Goal: Task Accomplishment & Management: Manage account settings

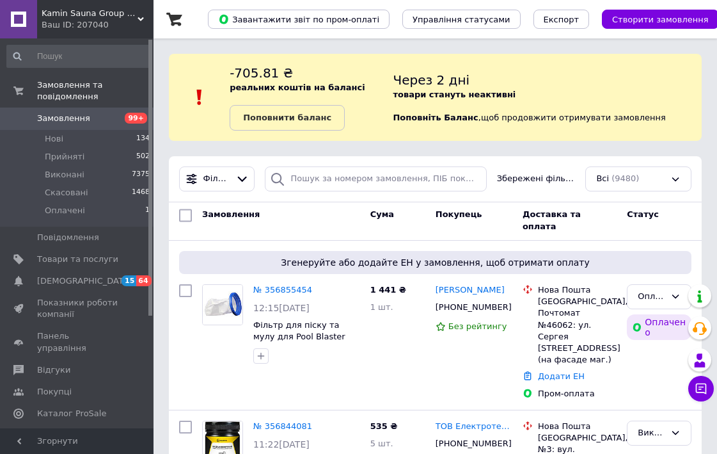
click at [69, 116] on span "Замовлення" at bounding box center [63, 119] width 53 height 12
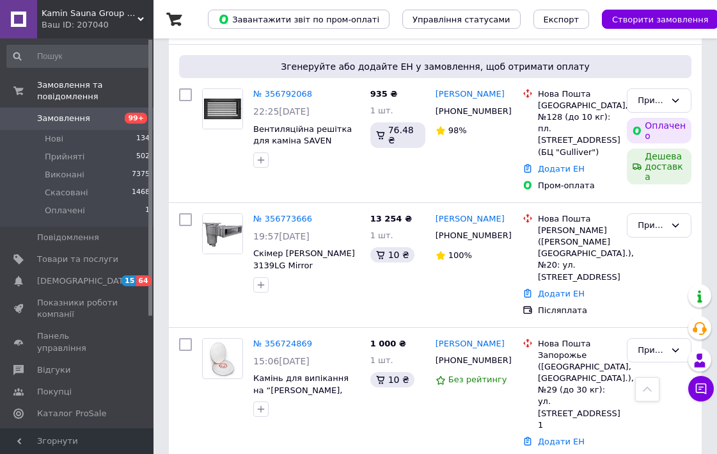
scroll to position [945, 0]
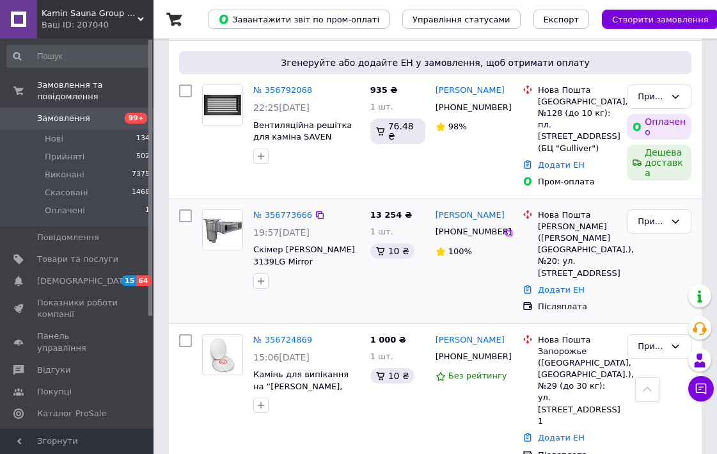
click at [269, 208] on div "№ 356773666" at bounding box center [282, 215] width 61 height 15
click at [270, 210] on link "№ 356773666" at bounding box center [282, 215] width 59 height 10
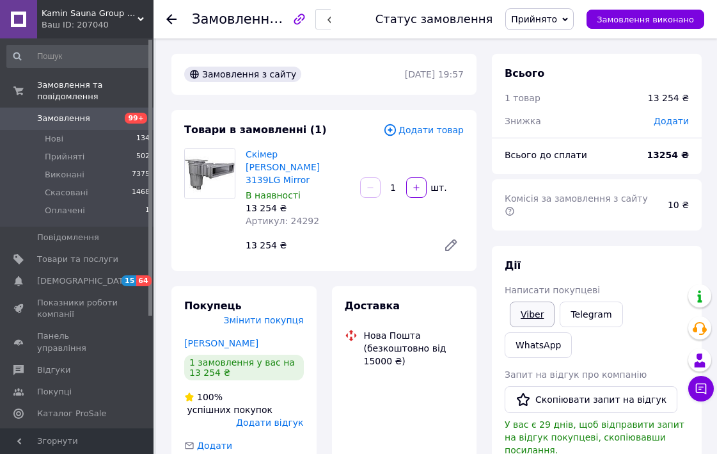
click at [527, 301] on link "Viber" at bounding box center [532, 314] width 45 height 26
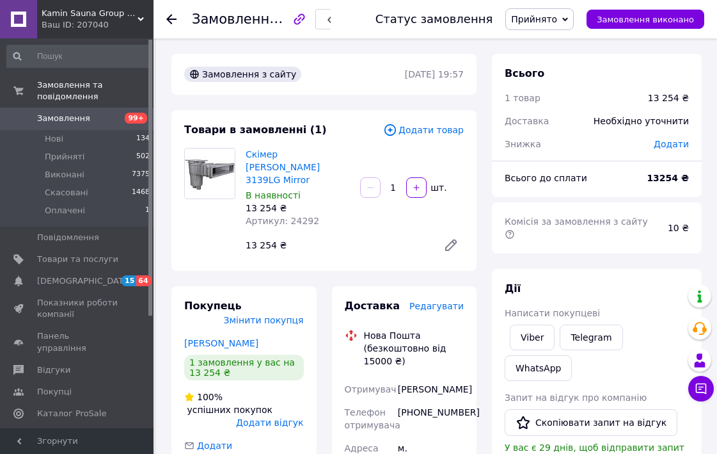
click at [105, 116] on span "Замовлення" at bounding box center [77, 119] width 81 height 12
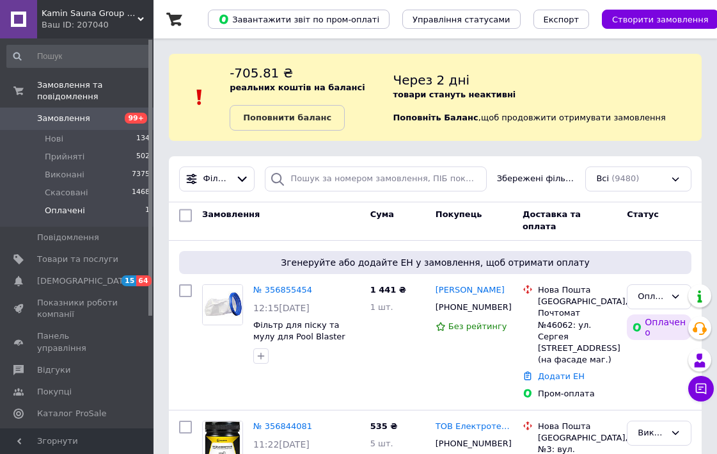
click at [63, 209] on span "Оплачені" at bounding box center [65, 211] width 40 height 12
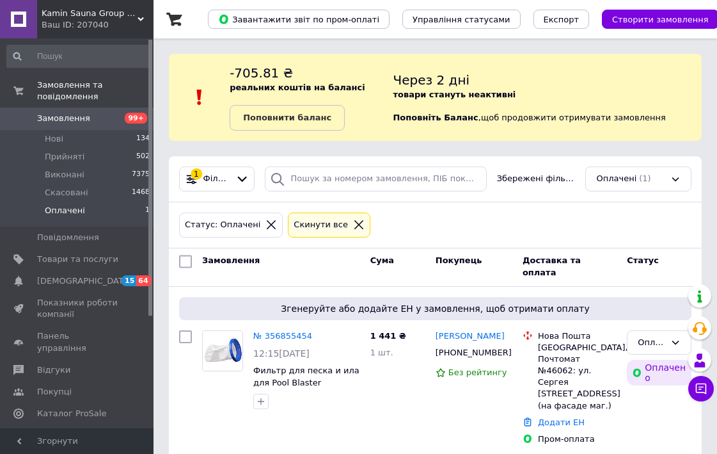
click at [353, 227] on icon at bounding box center [359, 225] width 12 height 12
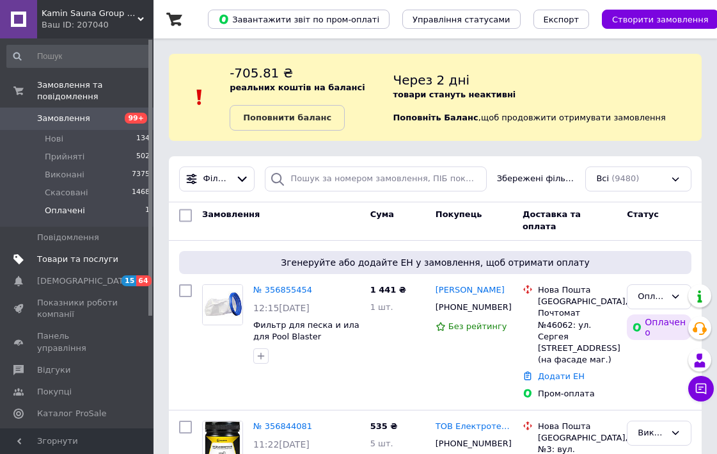
click at [77, 257] on span "Товари та послуги" at bounding box center [77, 259] width 81 height 12
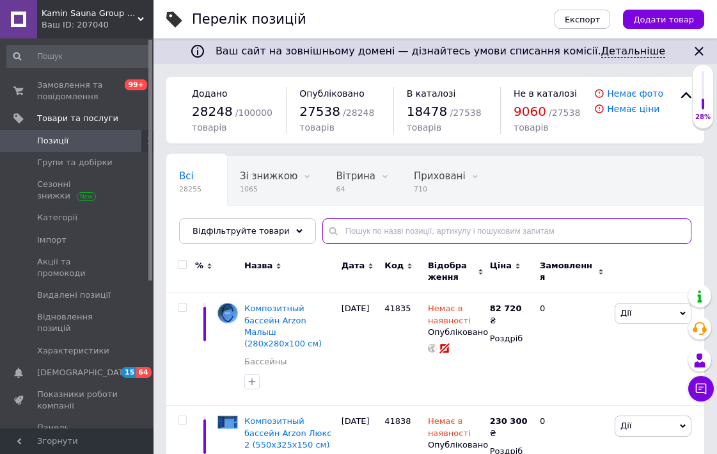
click at [408, 231] on input "text" at bounding box center [507, 231] width 369 height 26
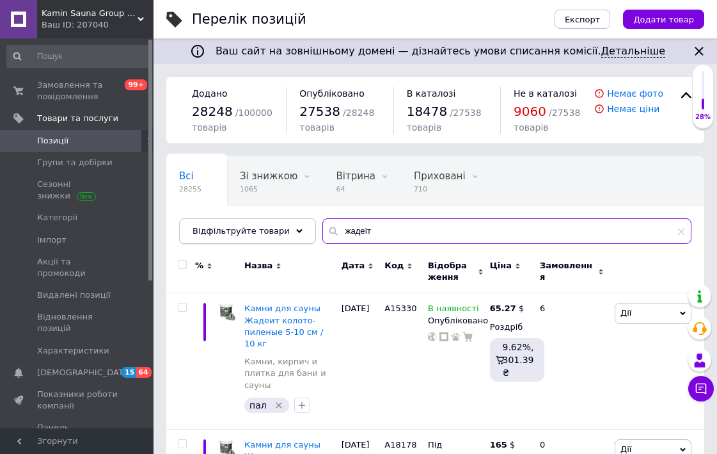
drag, startPoint x: 372, startPoint y: 238, endPoint x: 288, endPoint y: 223, distance: 85.9
click at [289, 223] on div "Відфільтруйте товари жадеїт" at bounding box center [435, 231] width 513 height 26
paste input "NRX-45NS"
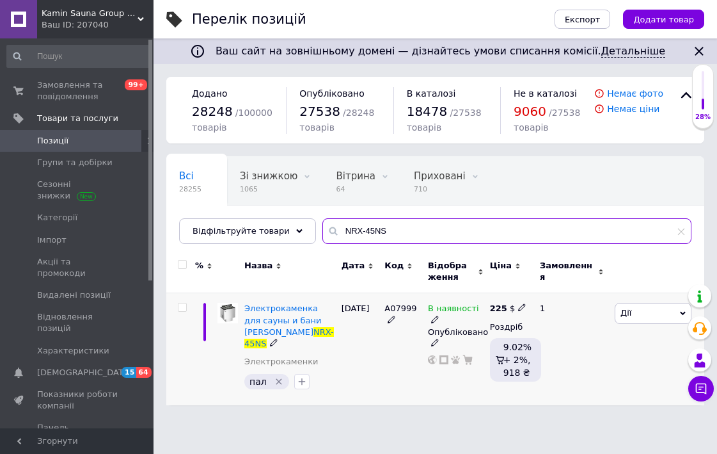
type input "NRX-45NS"
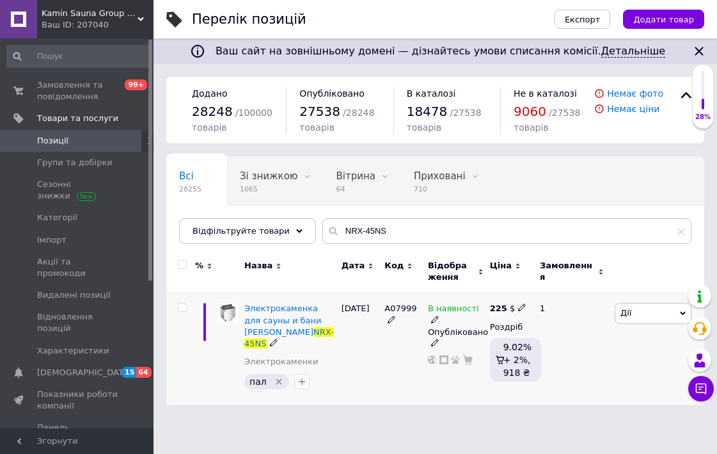
click at [637, 314] on span "Дії" at bounding box center [653, 313] width 77 height 20
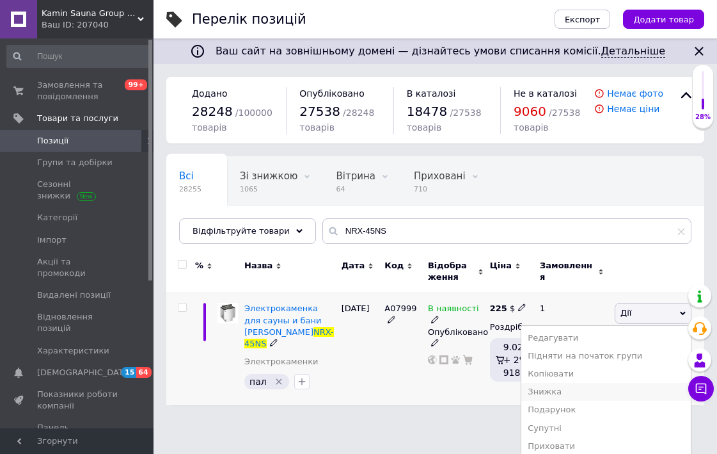
click at [579, 390] on li "Знижка" at bounding box center [607, 392] width 170 height 18
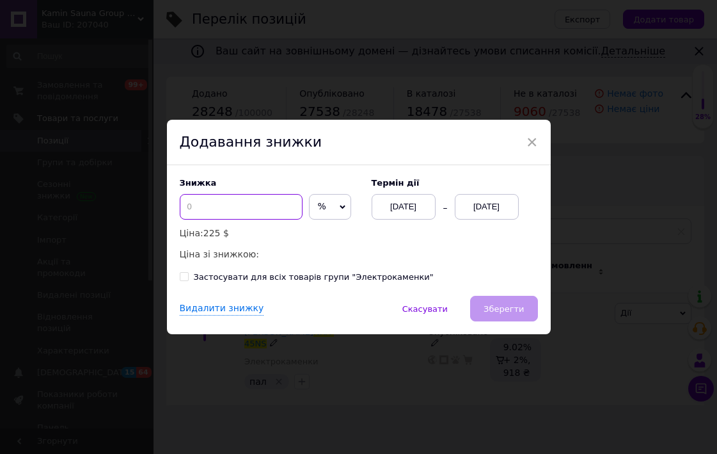
click at [213, 212] on input at bounding box center [241, 207] width 123 height 26
type input "20"
click at [477, 214] on div "[DATE]" at bounding box center [487, 207] width 64 height 26
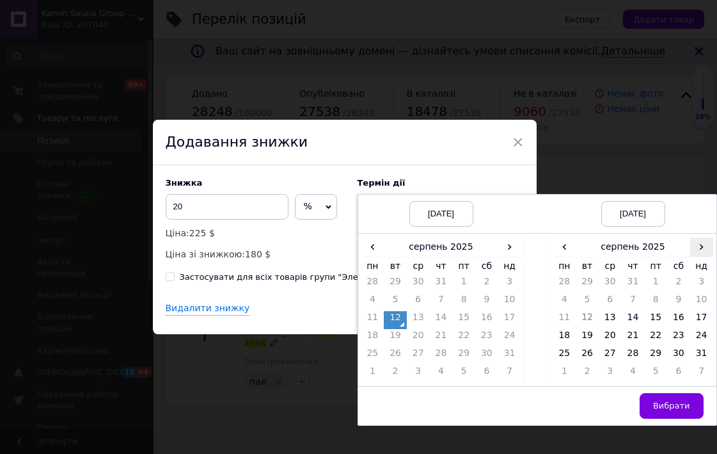
scroll to position [0, 16]
click at [698, 246] on span "›" at bounding box center [702, 246] width 23 height 19
click at [656, 356] on td "26" at bounding box center [655, 356] width 23 height 18
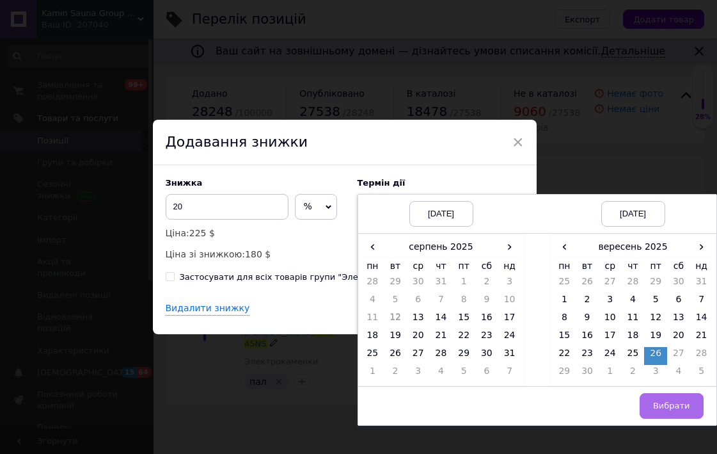
click at [661, 408] on span "Вибрати" at bounding box center [671, 406] width 37 height 10
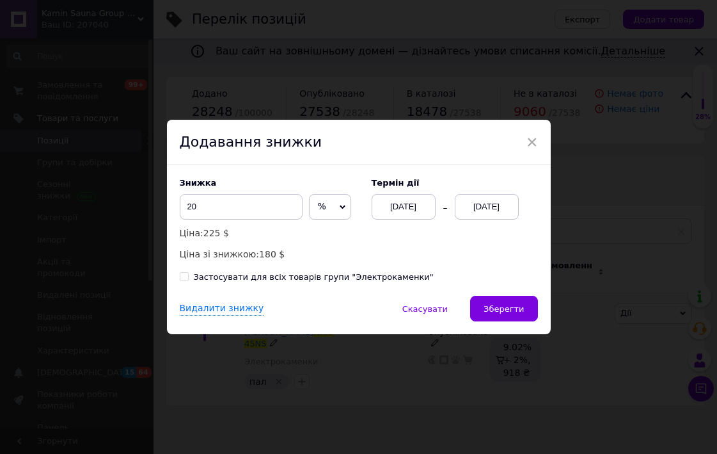
scroll to position [0, 0]
click at [509, 305] on span "Зберегти" at bounding box center [504, 309] width 40 height 10
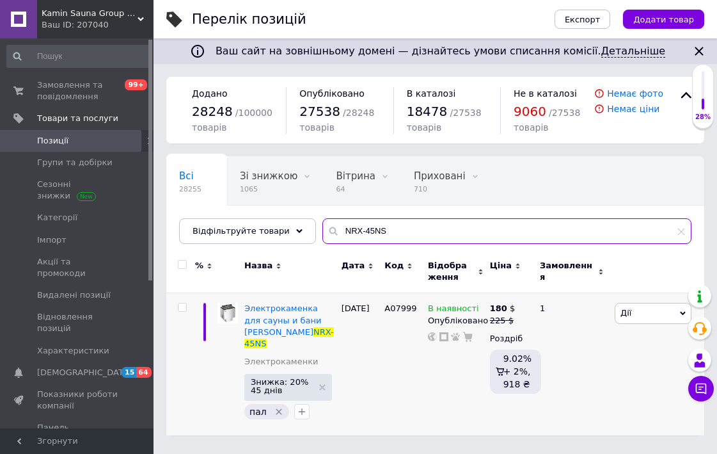
drag, startPoint x: 392, startPoint y: 232, endPoint x: 305, endPoint y: 218, distance: 88.2
click at [305, 220] on div "Відфільтруйте товари NRX-45NS" at bounding box center [435, 231] width 513 height 26
paste input "60NB"
type input "NRX-60NB"
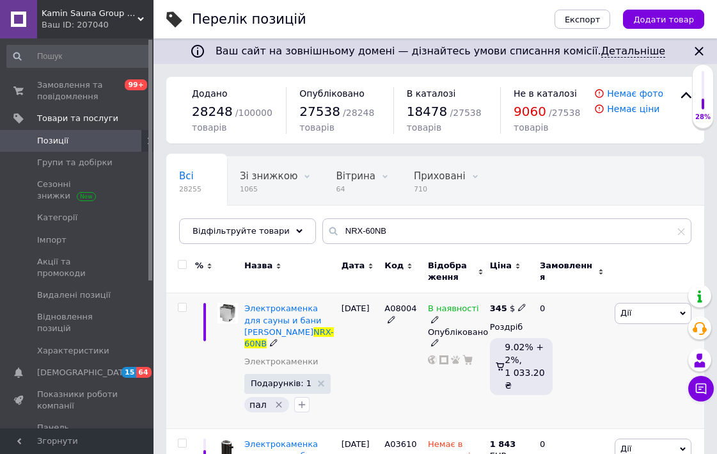
click at [658, 314] on span "Дії" at bounding box center [653, 313] width 77 height 20
click at [568, 391] on li "Знижка" at bounding box center [607, 392] width 170 height 18
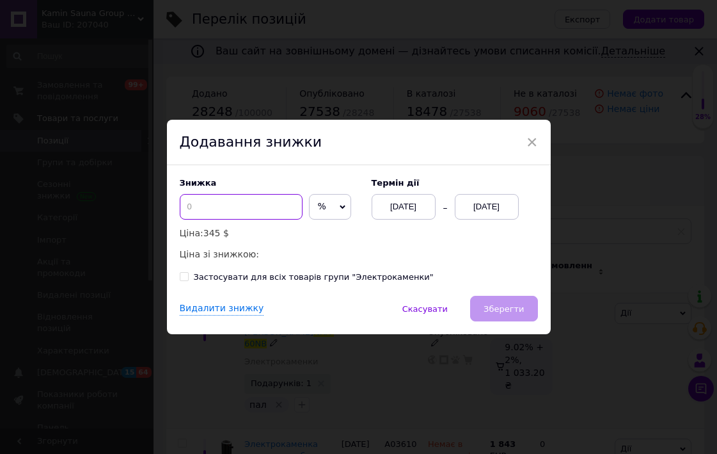
click at [228, 216] on input at bounding box center [241, 207] width 123 height 26
type input "20"
click at [492, 202] on div "[DATE]" at bounding box center [487, 207] width 64 height 26
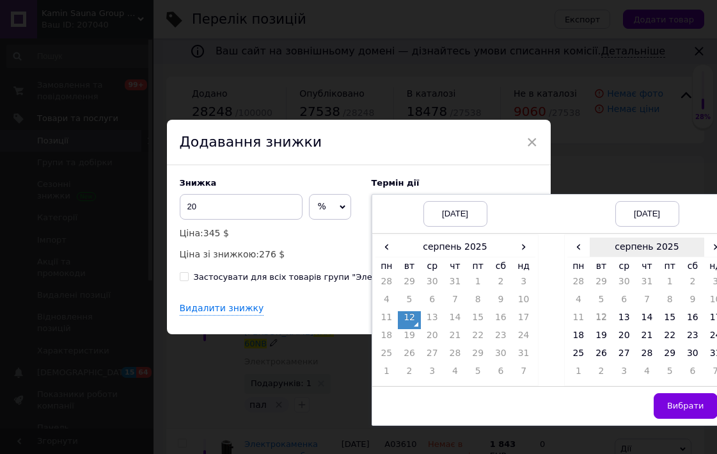
scroll to position [0, 16]
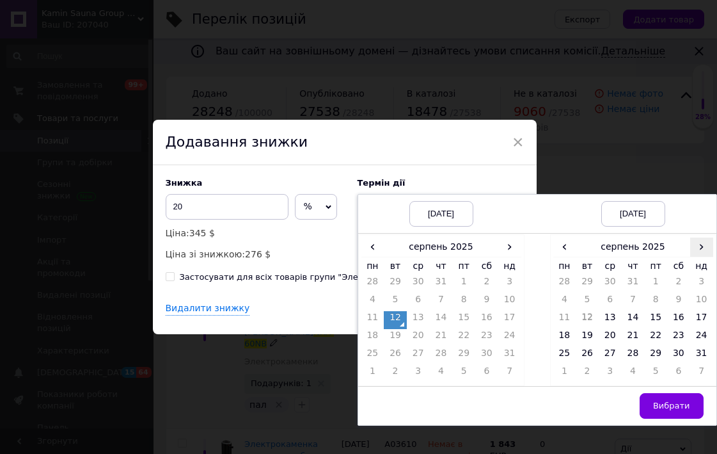
click at [696, 248] on span "›" at bounding box center [702, 246] width 23 height 19
click at [652, 352] on td "26" at bounding box center [655, 356] width 23 height 18
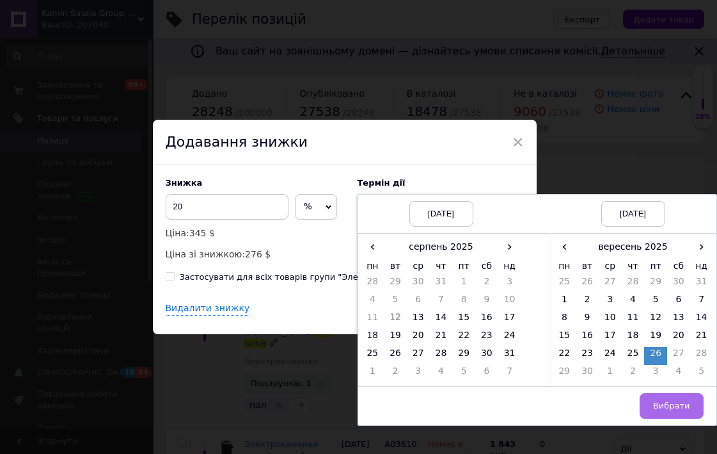
click at [664, 412] on button "Вибрати" at bounding box center [672, 406] width 64 height 26
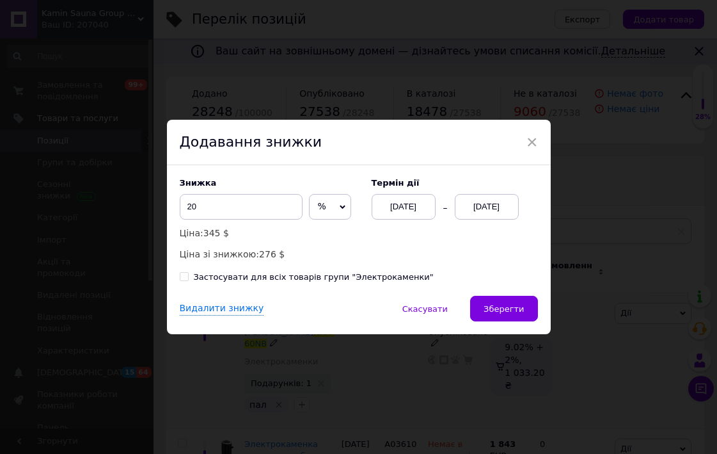
scroll to position [0, 0]
click at [492, 304] on span "Зберегти" at bounding box center [504, 309] width 40 height 10
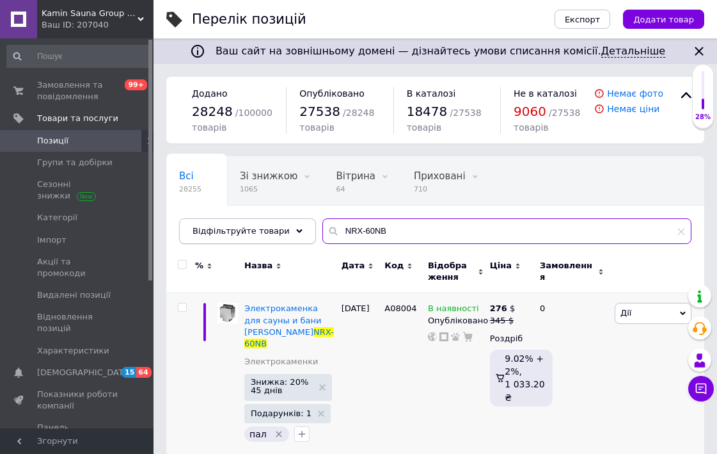
drag, startPoint x: 361, startPoint y: 233, endPoint x: 294, endPoint y: 229, distance: 67.3
click at [294, 229] on div "Відфільтруйте товари NRX-60NB" at bounding box center [435, 231] width 513 height 26
paste input "S"
type input "NRX-60NS"
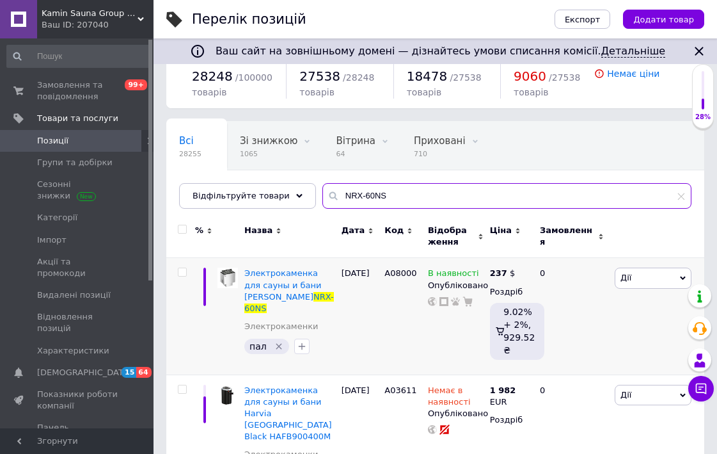
scroll to position [41, 0]
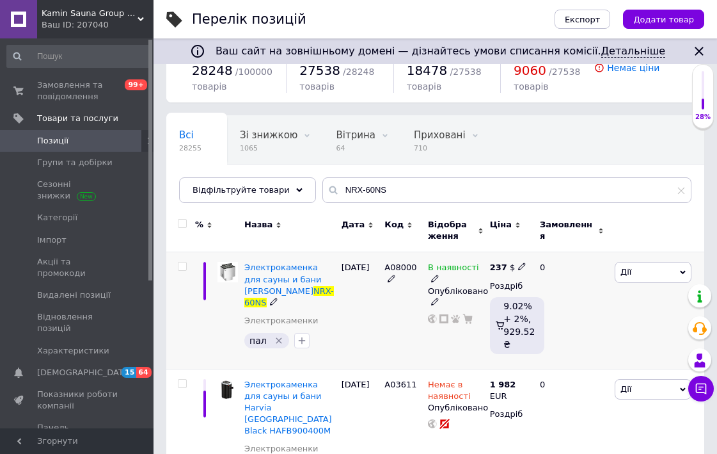
click at [637, 273] on span "Дії" at bounding box center [653, 272] width 77 height 20
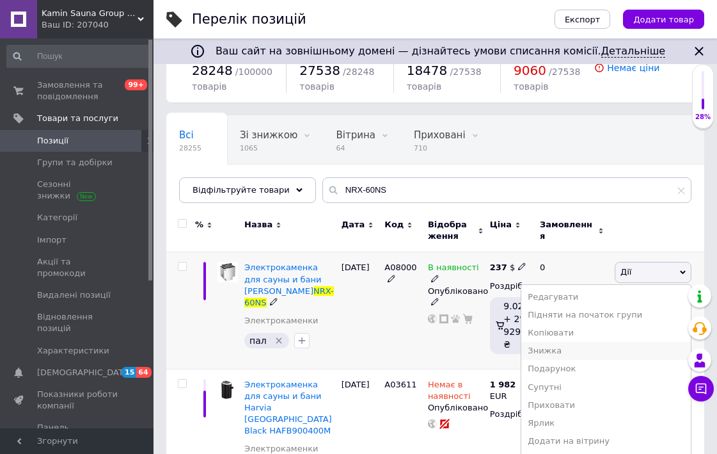
click at [563, 348] on li "Знижка" at bounding box center [607, 351] width 170 height 18
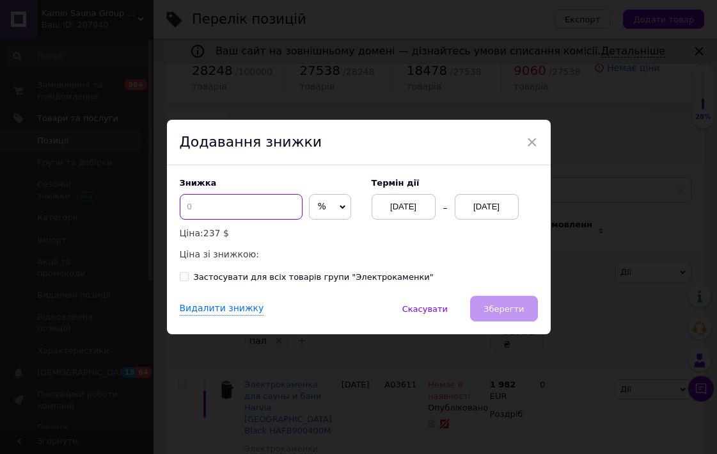
click at [243, 205] on input at bounding box center [241, 207] width 123 height 26
type input "0"
type input "20"
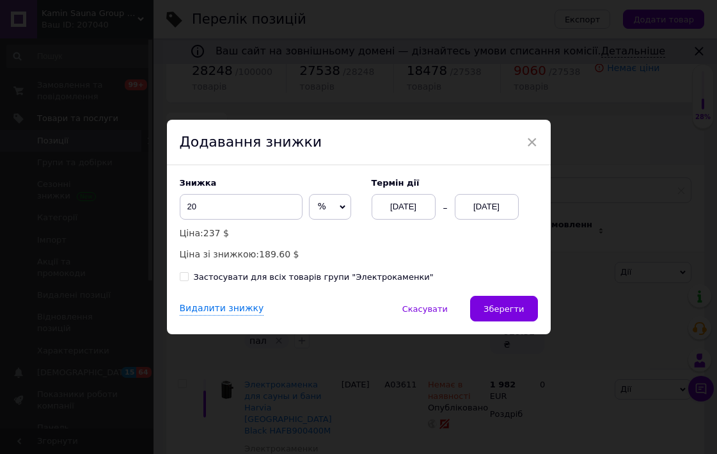
click at [447, 207] on div "[DATE] [DATE]" at bounding box center [445, 207] width 147 height 26
click at [465, 210] on div "[DATE]" at bounding box center [487, 207] width 64 height 26
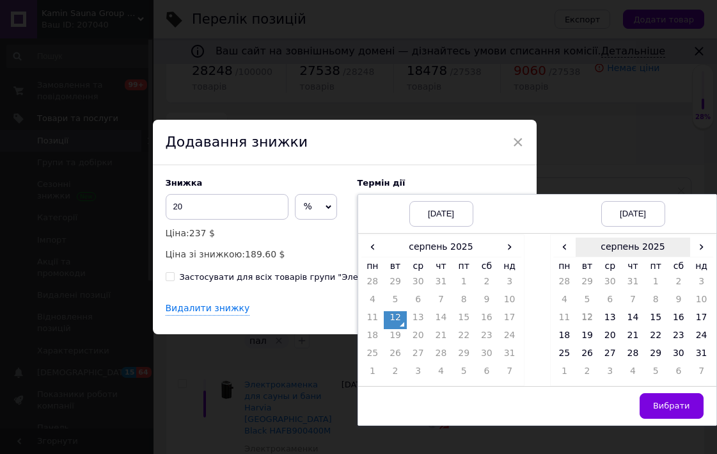
click at [693, 248] on span "›" at bounding box center [702, 246] width 23 height 19
click at [656, 349] on td "26" at bounding box center [655, 356] width 23 height 18
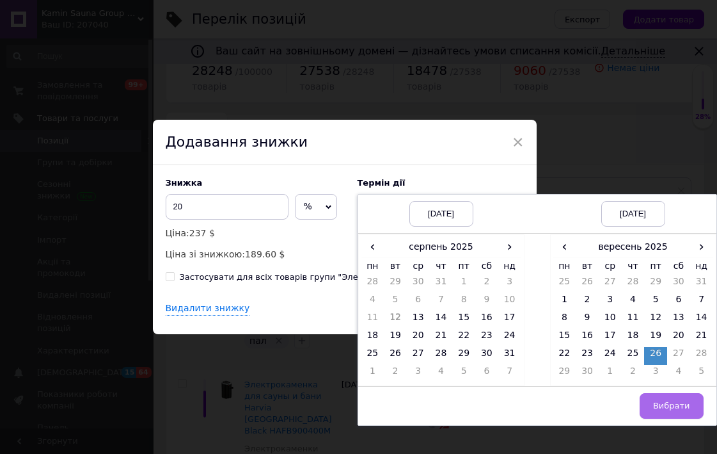
click at [661, 406] on span "Вибрати" at bounding box center [671, 406] width 37 height 10
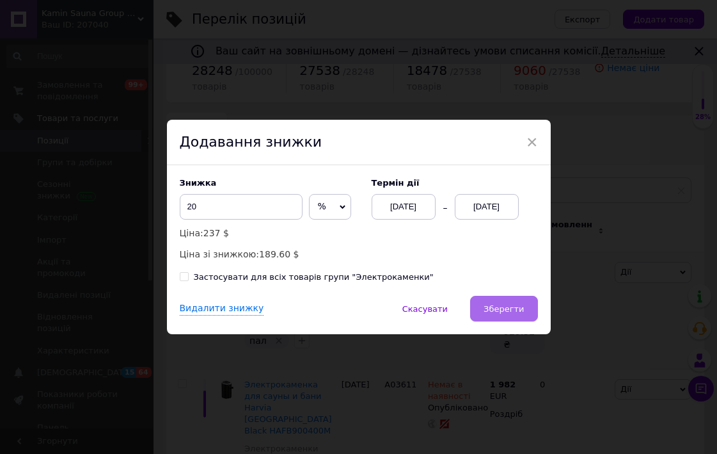
click at [510, 310] on span "Зберегти" at bounding box center [504, 309] width 40 height 10
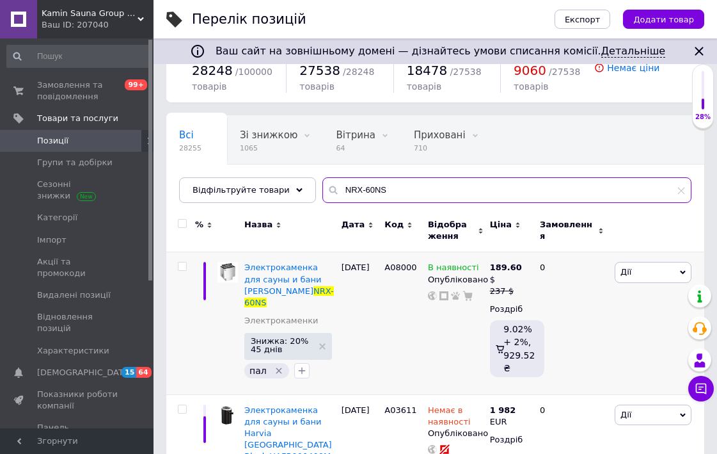
drag, startPoint x: 385, startPoint y: 188, endPoint x: 311, endPoint y: 182, distance: 73.8
click at [312, 184] on div "Всі 28255 Зі знижкою 1065 Видалити Редагувати Вітрина 64 Видалити Редагувати Пр…" at bounding box center [435, 159] width 538 height 88
paste input "90NB"
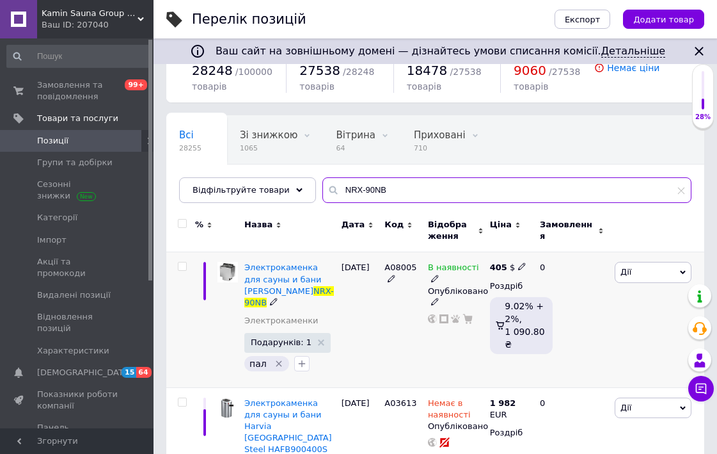
type input "NRX-90NB"
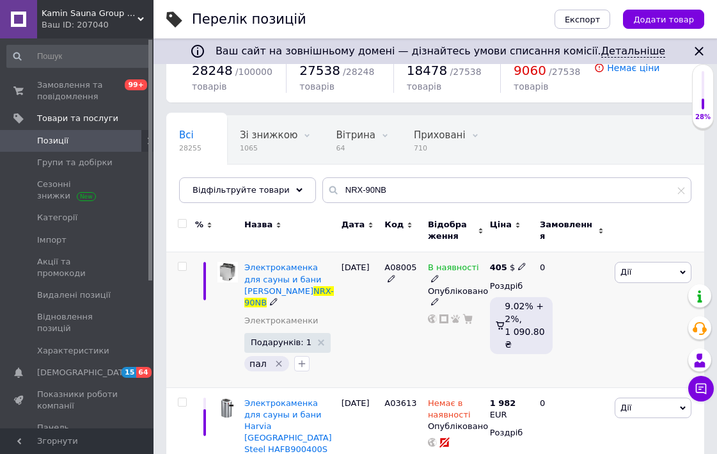
click at [627, 272] on span "Дії" at bounding box center [626, 272] width 11 height 10
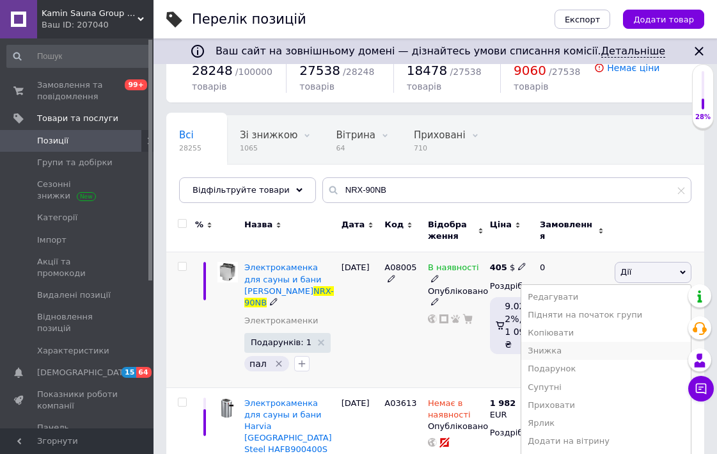
click at [563, 352] on li "Знижка" at bounding box center [607, 351] width 170 height 18
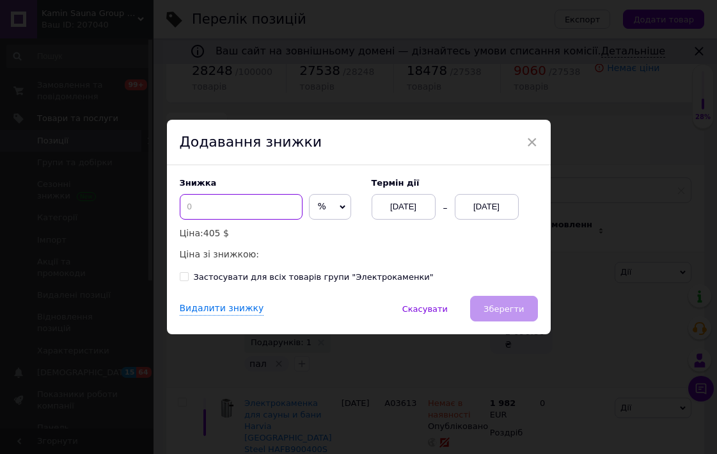
click at [241, 205] on input at bounding box center [241, 207] width 123 height 26
type input "20"
click at [502, 208] on div "[DATE]" at bounding box center [487, 207] width 64 height 26
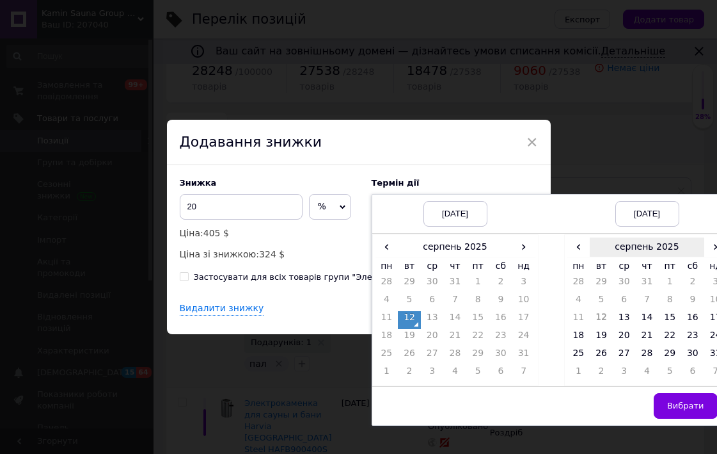
scroll to position [0, 16]
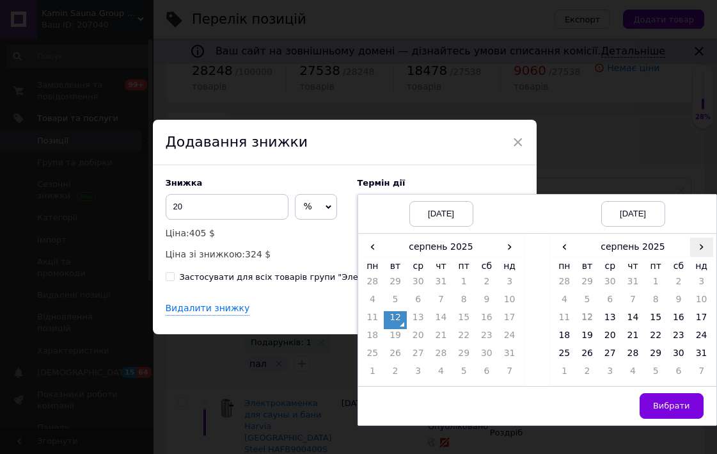
click at [696, 245] on span "›" at bounding box center [702, 246] width 23 height 19
click at [650, 356] on td "26" at bounding box center [655, 356] width 23 height 18
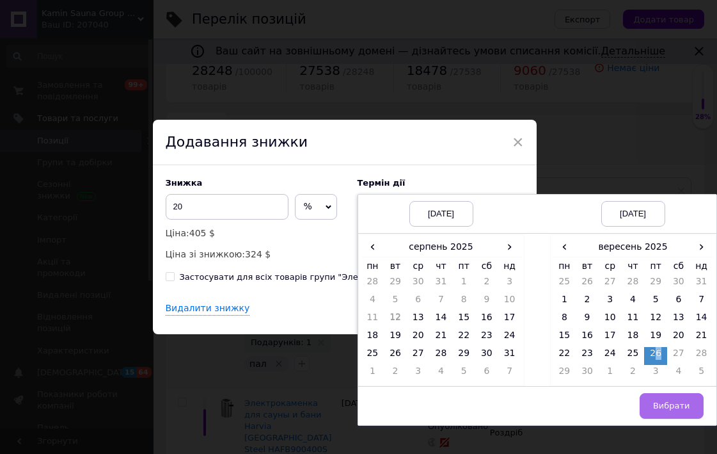
click at [655, 395] on button "Вибрати" at bounding box center [672, 406] width 64 height 26
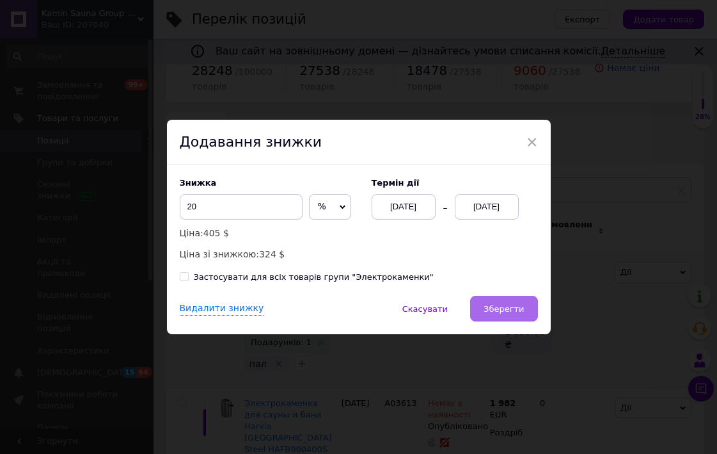
click at [504, 313] on button "Зберегти" at bounding box center [503, 309] width 67 height 26
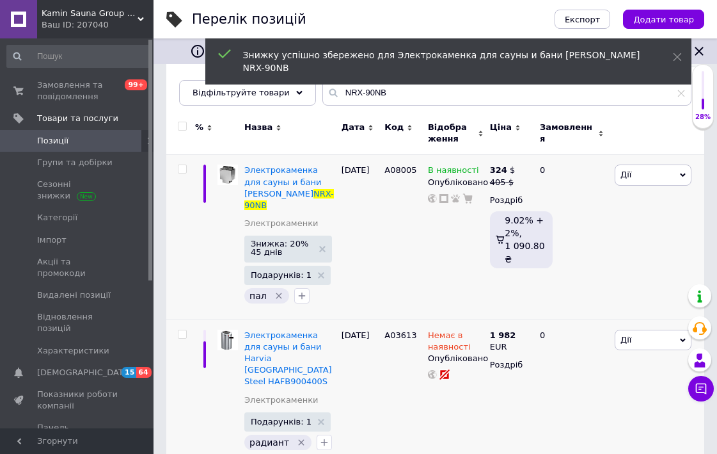
scroll to position [138, 0]
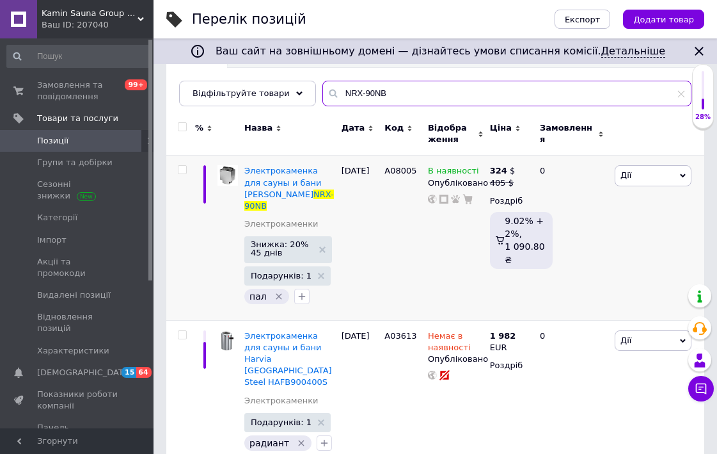
drag, startPoint x: 381, startPoint y: 97, endPoint x: 318, endPoint y: 93, distance: 63.5
click at [323, 93] on div "NRX-90NB" at bounding box center [507, 94] width 369 height 26
paste input "S"
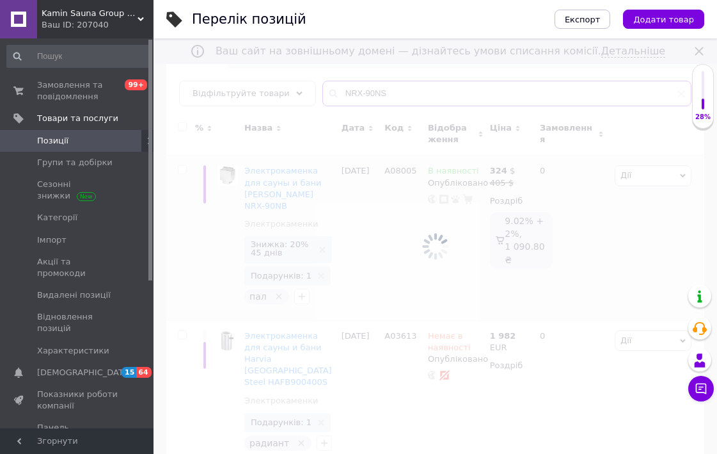
type input "NRX-90NS"
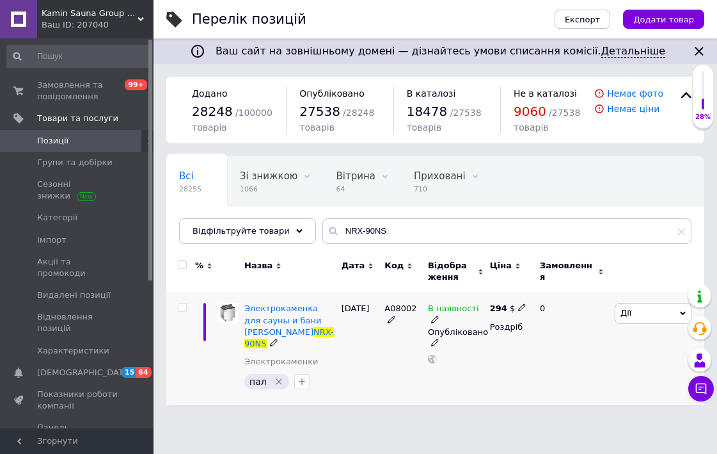
click at [637, 313] on span "Дії" at bounding box center [653, 313] width 77 height 20
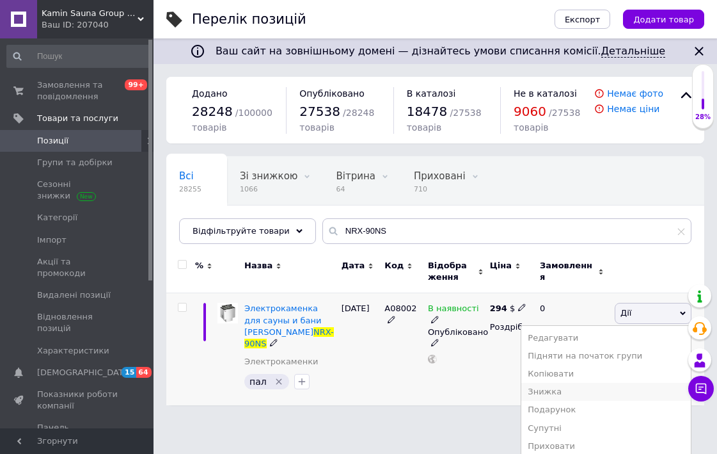
click at [575, 394] on li "Знижка" at bounding box center [607, 392] width 170 height 18
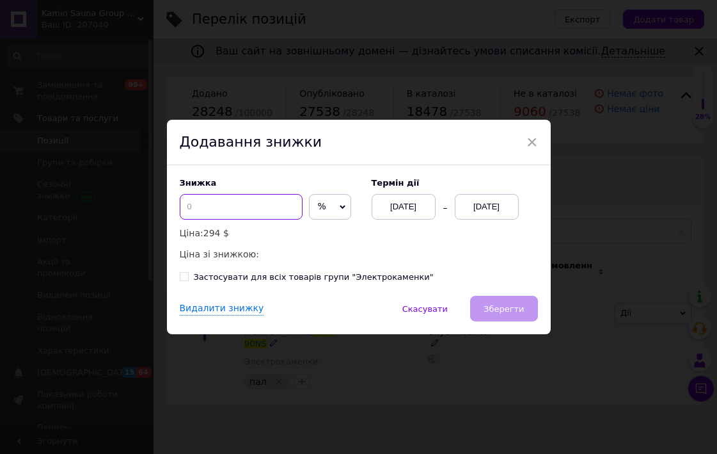
click at [245, 209] on input at bounding box center [241, 207] width 123 height 26
type input "20"
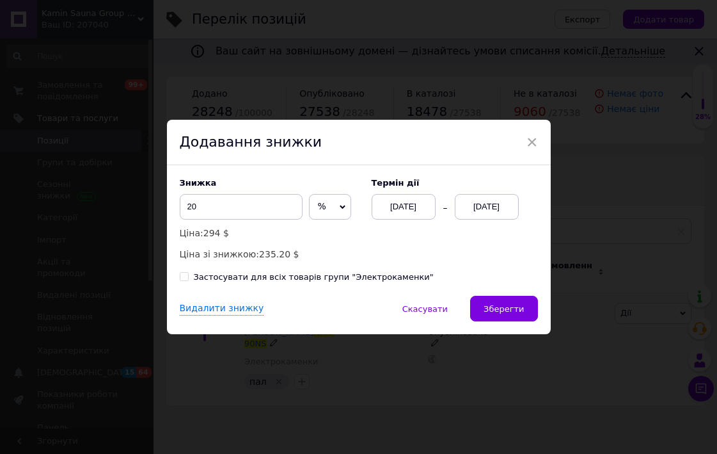
click at [492, 198] on div "[DATE]" at bounding box center [487, 207] width 64 height 26
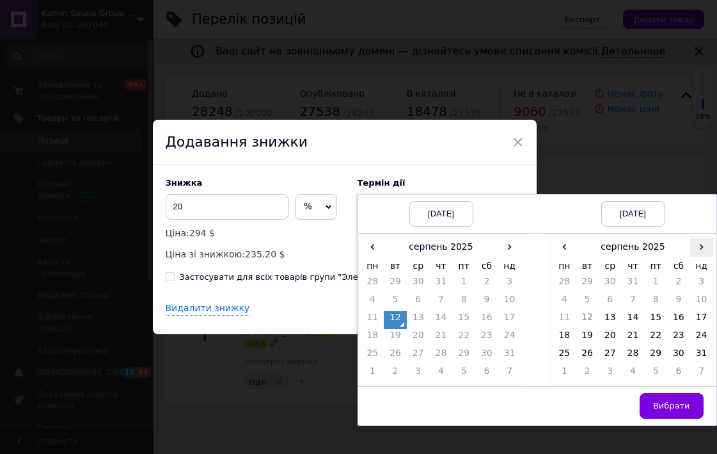
scroll to position [0, 16]
click at [692, 245] on span "›" at bounding box center [702, 246] width 23 height 19
click at [645, 347] on td "26" at bounding box center [655, 356] width 23 height 18
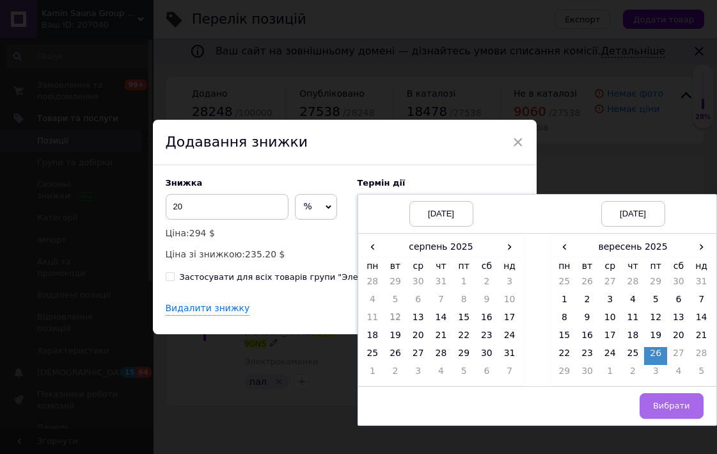
click at [665, 403] on span "Вибрати" at bounding box center [671, 406] width 37 height 10
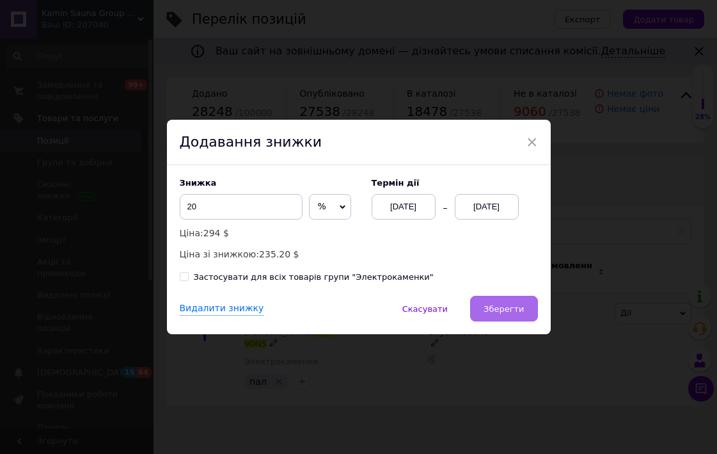
click at [501, 307] on span "Зберегти" at bounding box center [504, 309] width 40 height 10
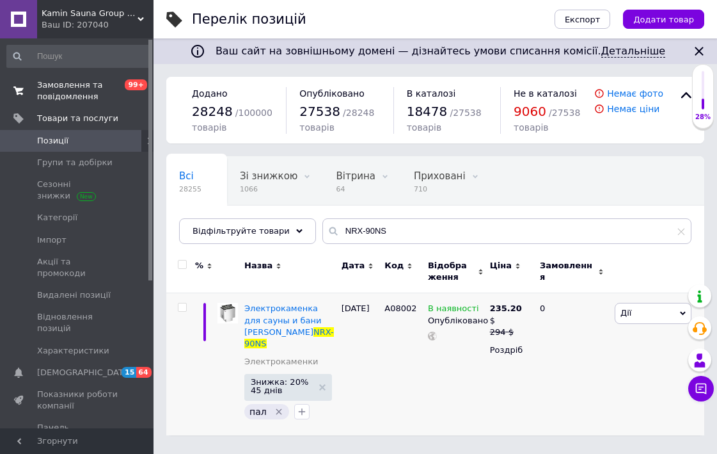
click at [78, 91] on span "Замовлення та повідомлення" at bounding box center [77, 90] width 81 height 23
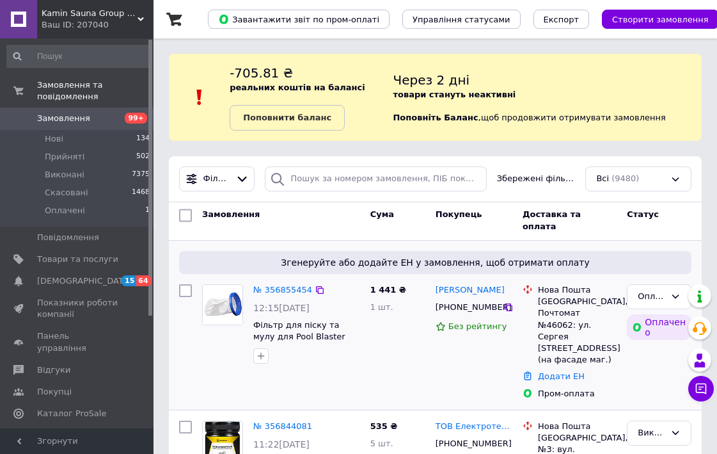
scroll to position [38, 0]
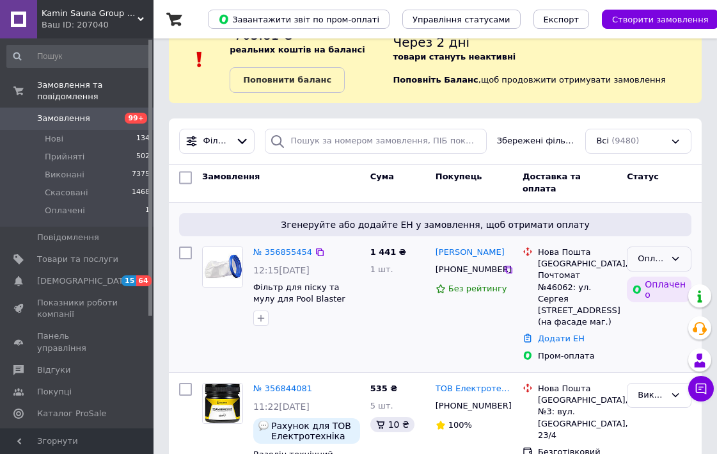
click at [655, 257] on div "Оплачено" at bounding box center [652, 258] width 28 height 13
click at [647, 285] on li "Прийнято" at bounding box center [659, 292] width 63 height 36
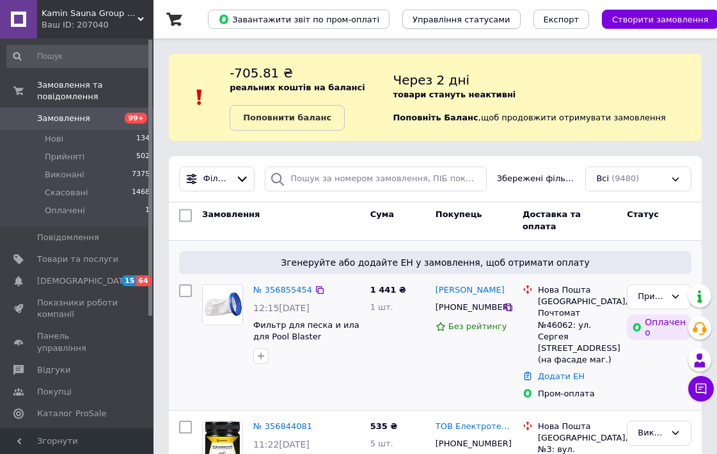
scroll to position [0, 0]
click at [228, 353] on div at bounding box center [222, 324] width 51 height 90
click at [58, 364] on span "Відгуки" at bounding box center [53, 370] width 33 height 12
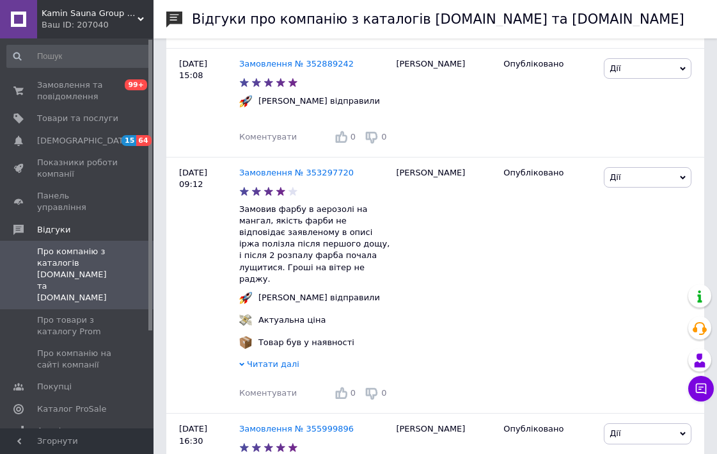
scroll to position [230, 0]
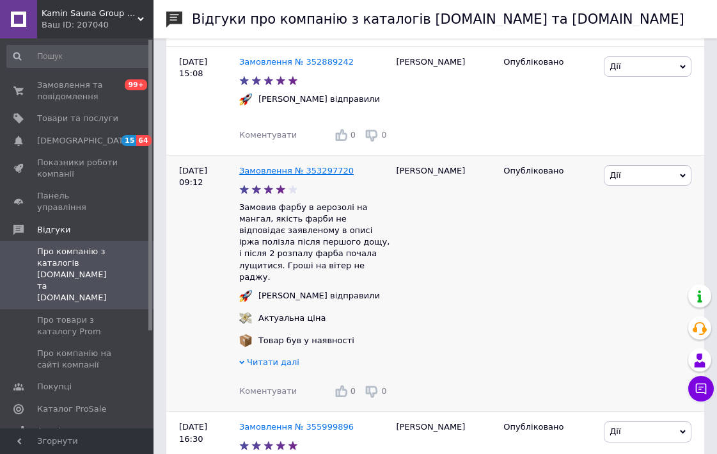
click at [273, 174] on link "Замовлення № 353297720" at bounding box center [296, 171] width 115 height 10
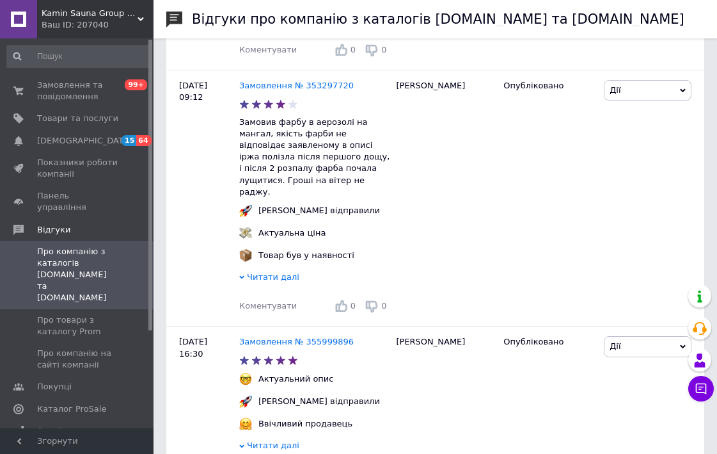
scroll to position [266, 0]
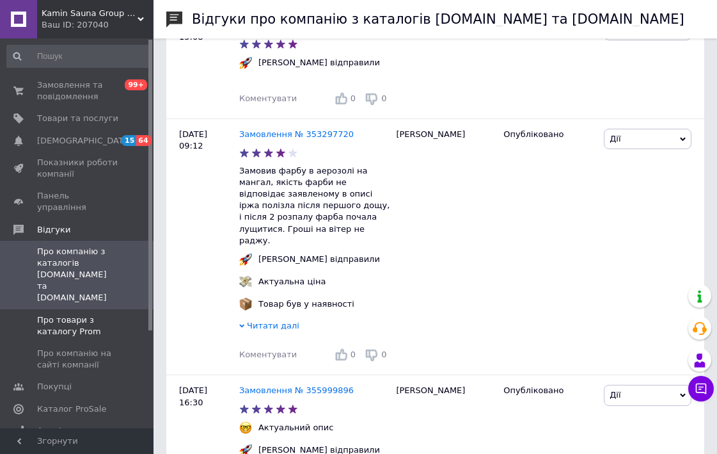
click at [67, 314] on span "Про товари з каталогу Prom" at bounding box center [77, 325] width 81 height 23
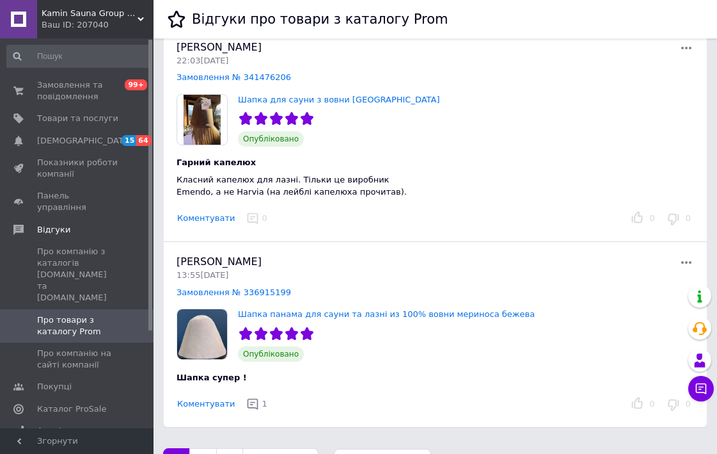
scroll to position [3423, 0]
click at [65, 348] on span "Про компанію на сайті компанії" at bounding box center [77, 359] width 81 height 23
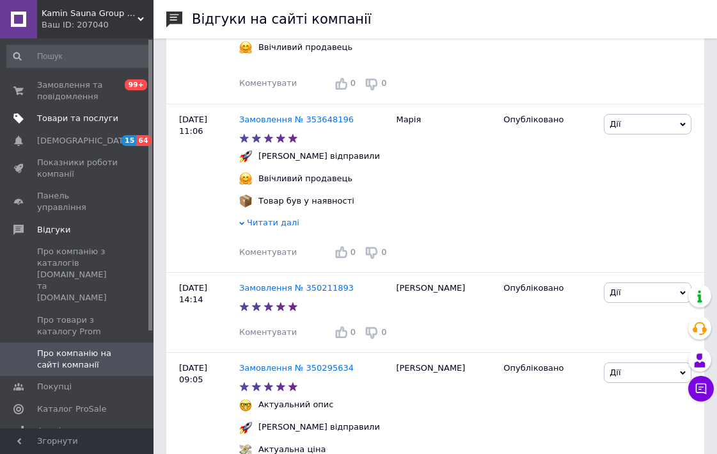
scroll to position [610, 0]
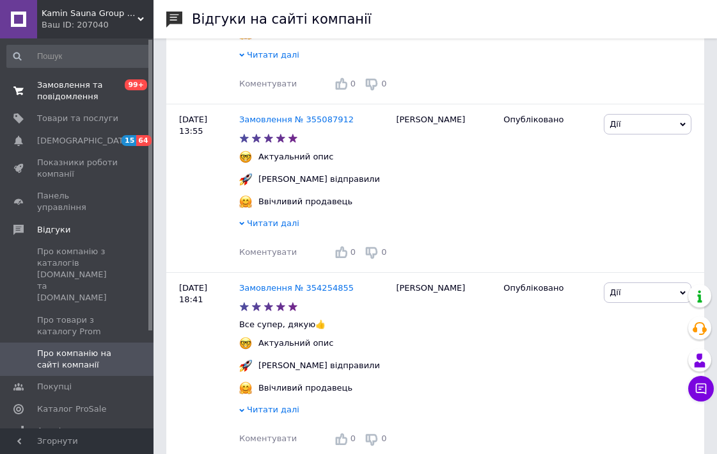
click at [44, 86] on span "Замовлення та повідомлення" at bounding box center [77, 90] width 81 height 23
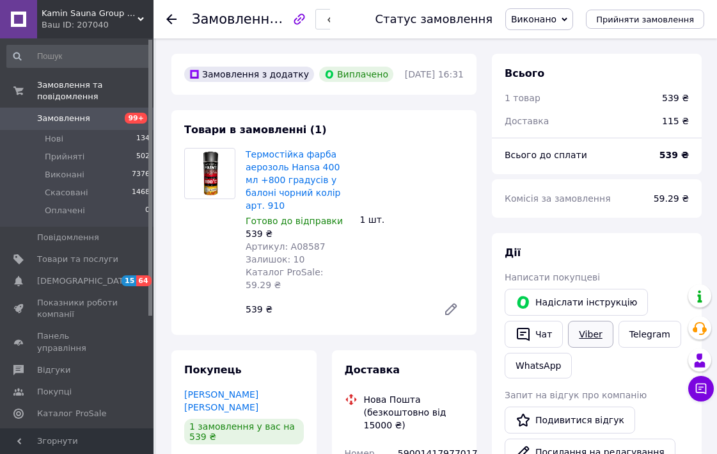
click at [584, 338] on link "Viber" at bounding box center [590, 334] width 45 height 27
click at [171, 19] on use at bounding box center [171, 19] width 10 height 10
